Goal: Book appointment/travel/reservation

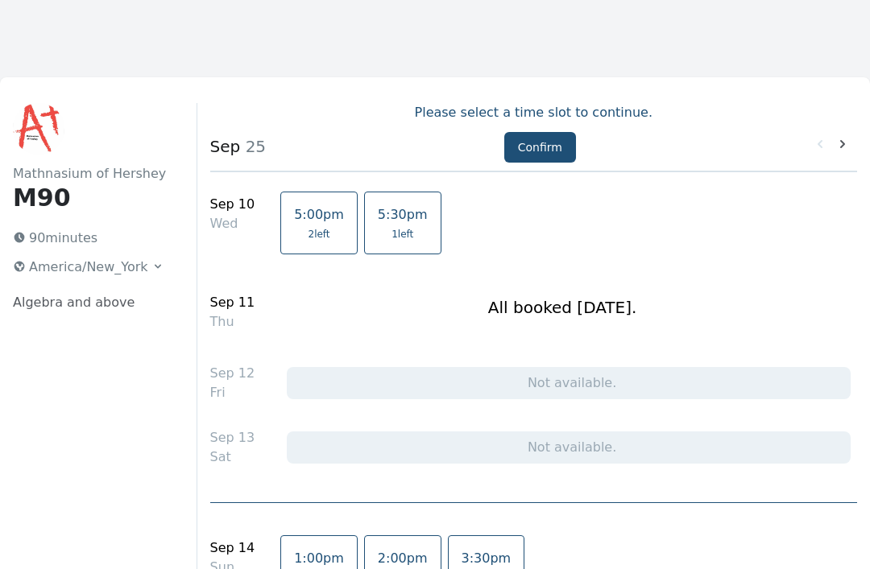
click at [307, 226] on link "5:00pm 2 left" at bounding box center [318, 223] width 77 height 63
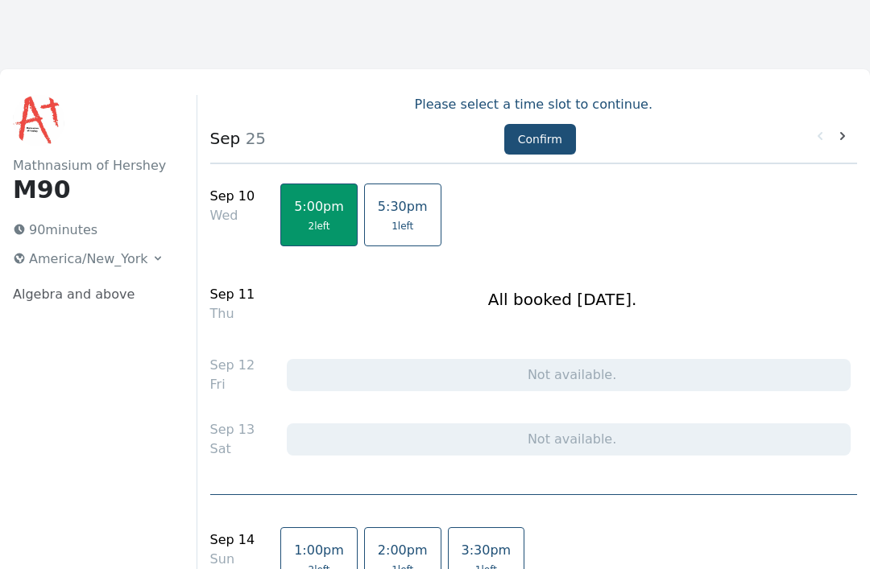
scroll to position [7, 0]
click at [556, 143] on button "Confirm" at bounding box center [540, 140] width 72 height 31
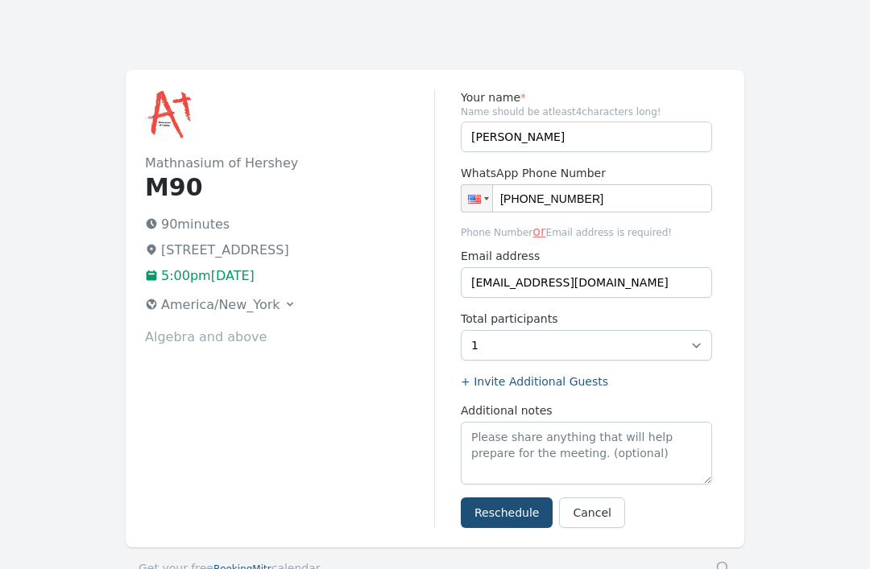
click at [536, 514] on button "Reschedule" at bounding box center [507, 513] width 92 height 31
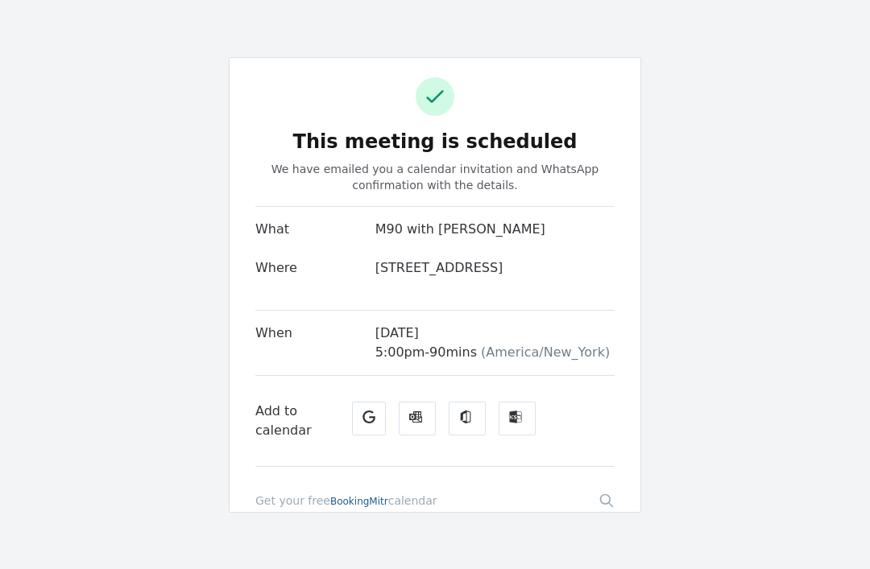
scroll to position [52, 0]
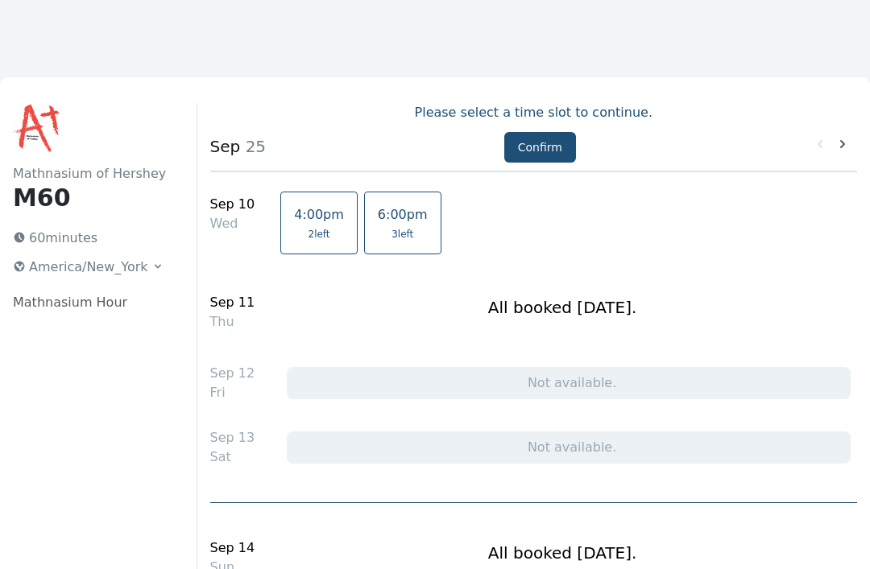
click at [305, 215] on span "4:00pm" at bounding box center [319, 214] width 50 height 15
click at [555, 151] on button "Confirm" at bounding box center [540, 147] width 72 height 31
